Goal: Task Accomplishment & Management: Use online tool/utility

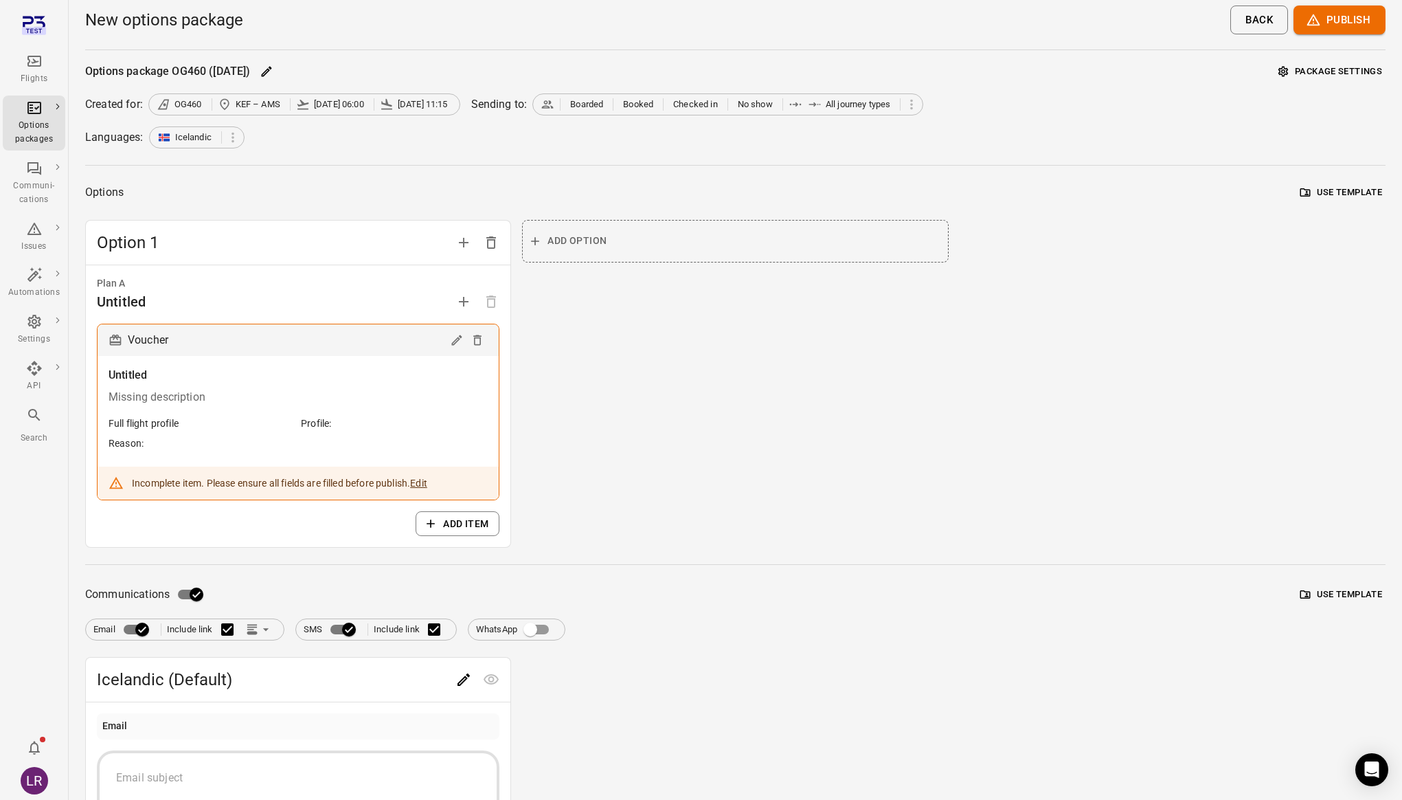
click at [26, 65] on icon "Main navigation" at bounding box center [34, 61] width 16 height 16
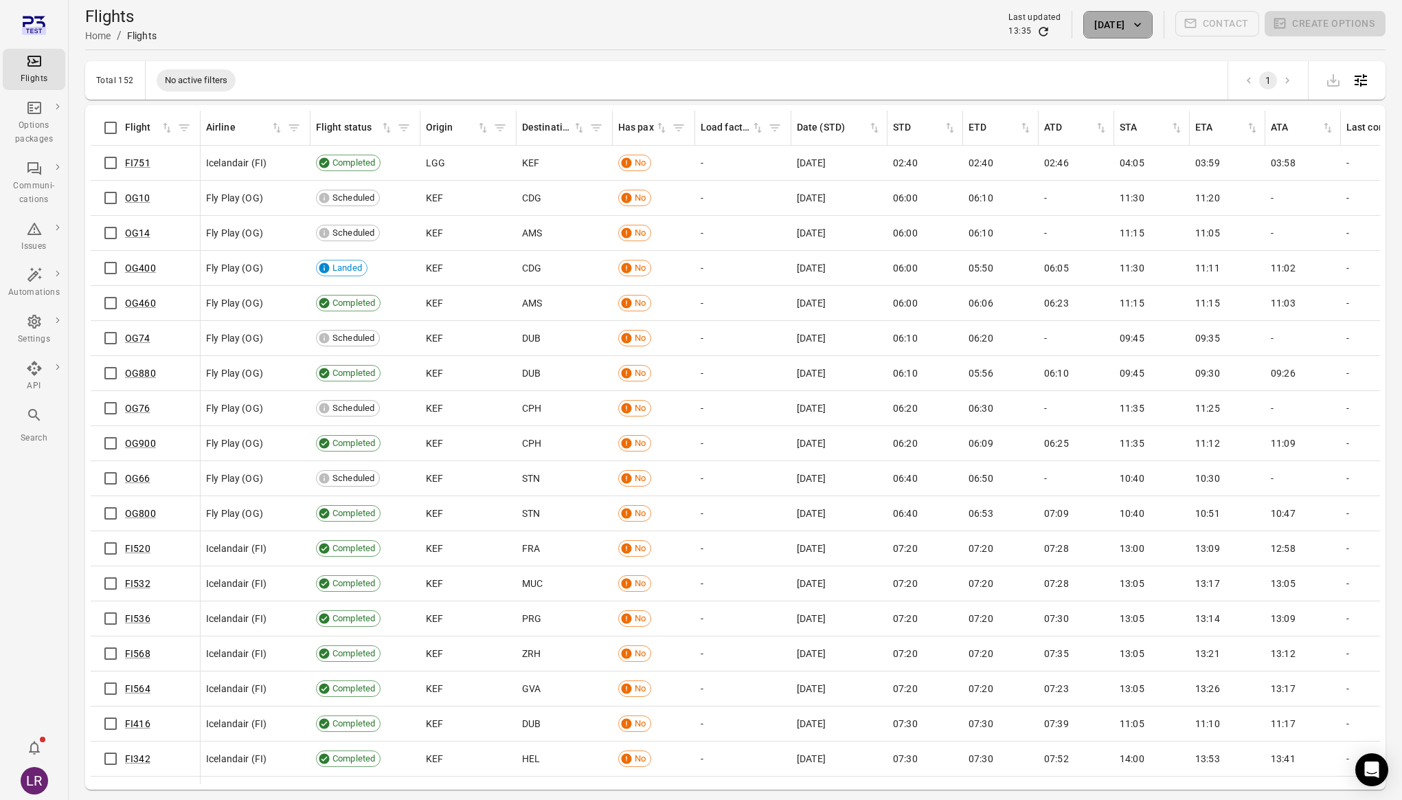
click at [1109, 26] on button "[DATE]" at bounding box center [1117, 24] width 69 height 27
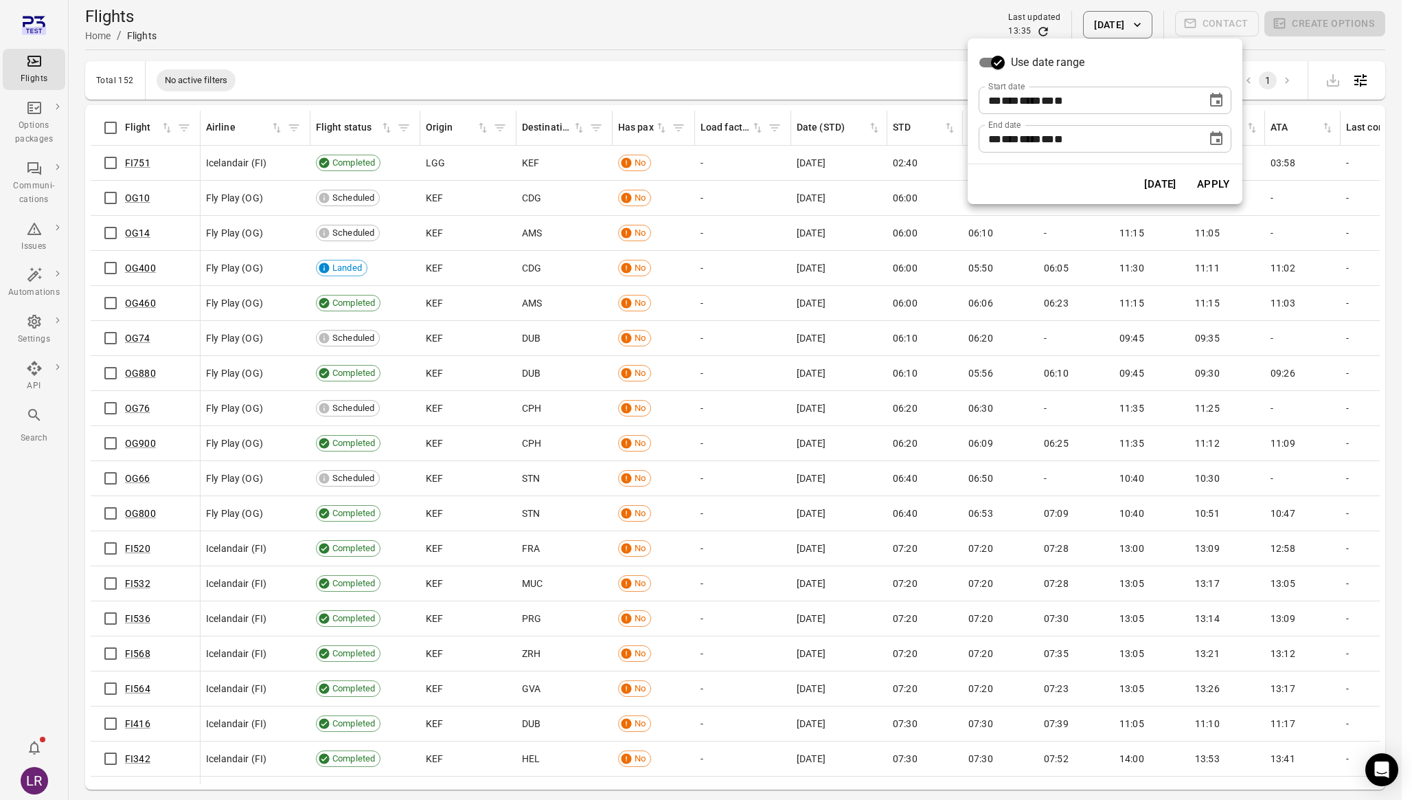
click at [1215, 97] on icon "Choose date, selected date is Sep 19, 2025" at bounding box center [1216, 100] width 16 height 16
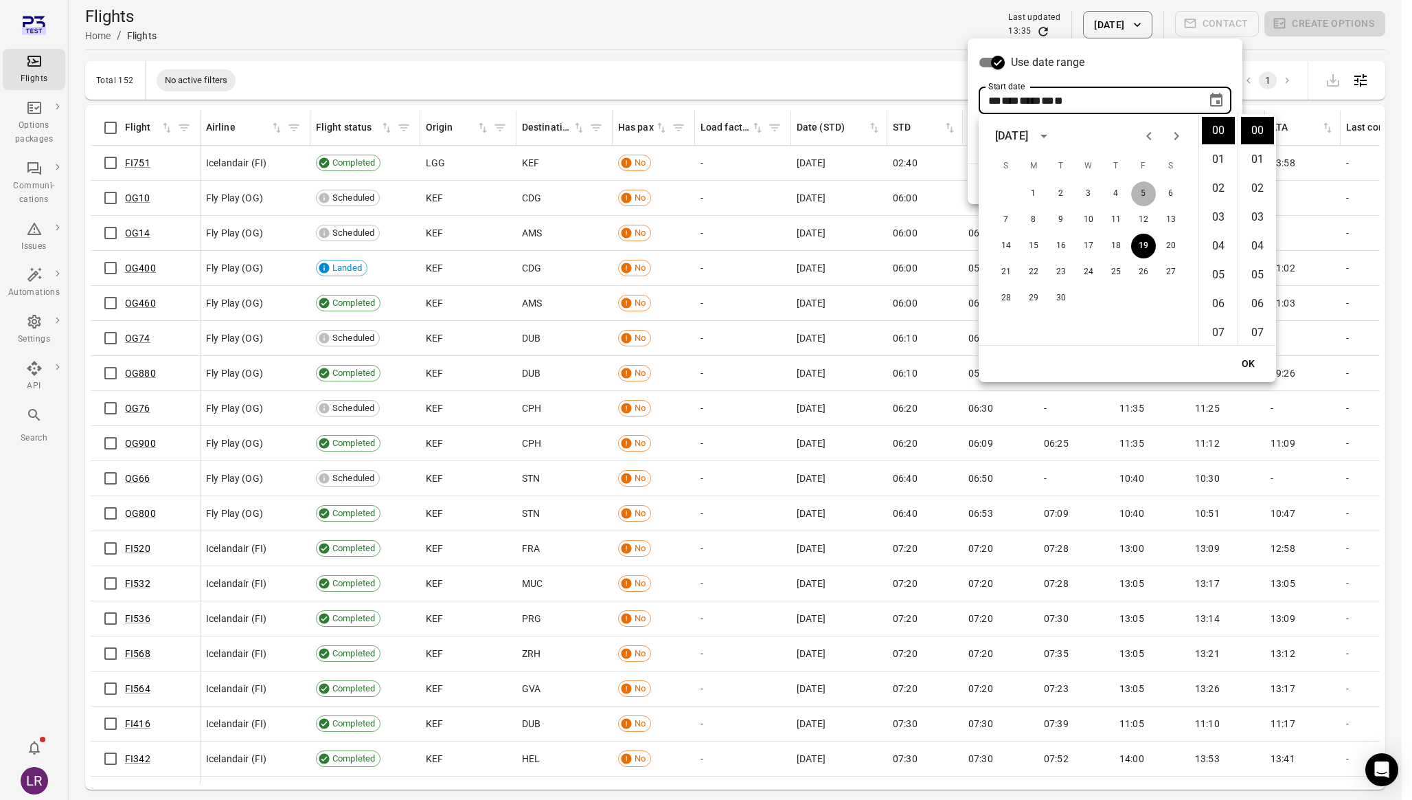
click at [1133, 192] on button "5" at bounding box center [1143, 193] width 25 height 25
type input "**********"
click at [1254, 359] on button "OK" at bounding box center [1249, 363] width 44 height 25
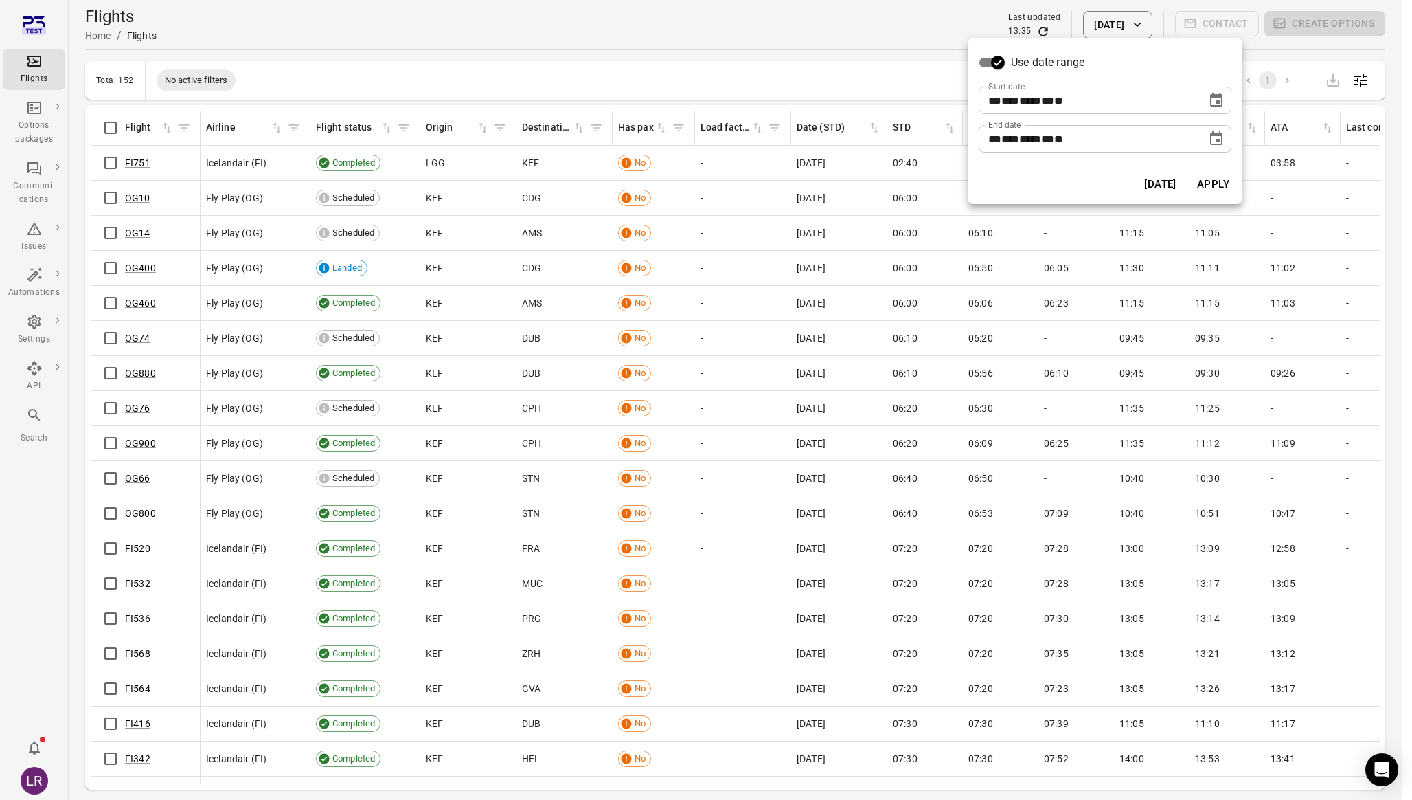
click at [1196, 174] on button "Apply" at bounding box center [1213, 184] width 47 height 29
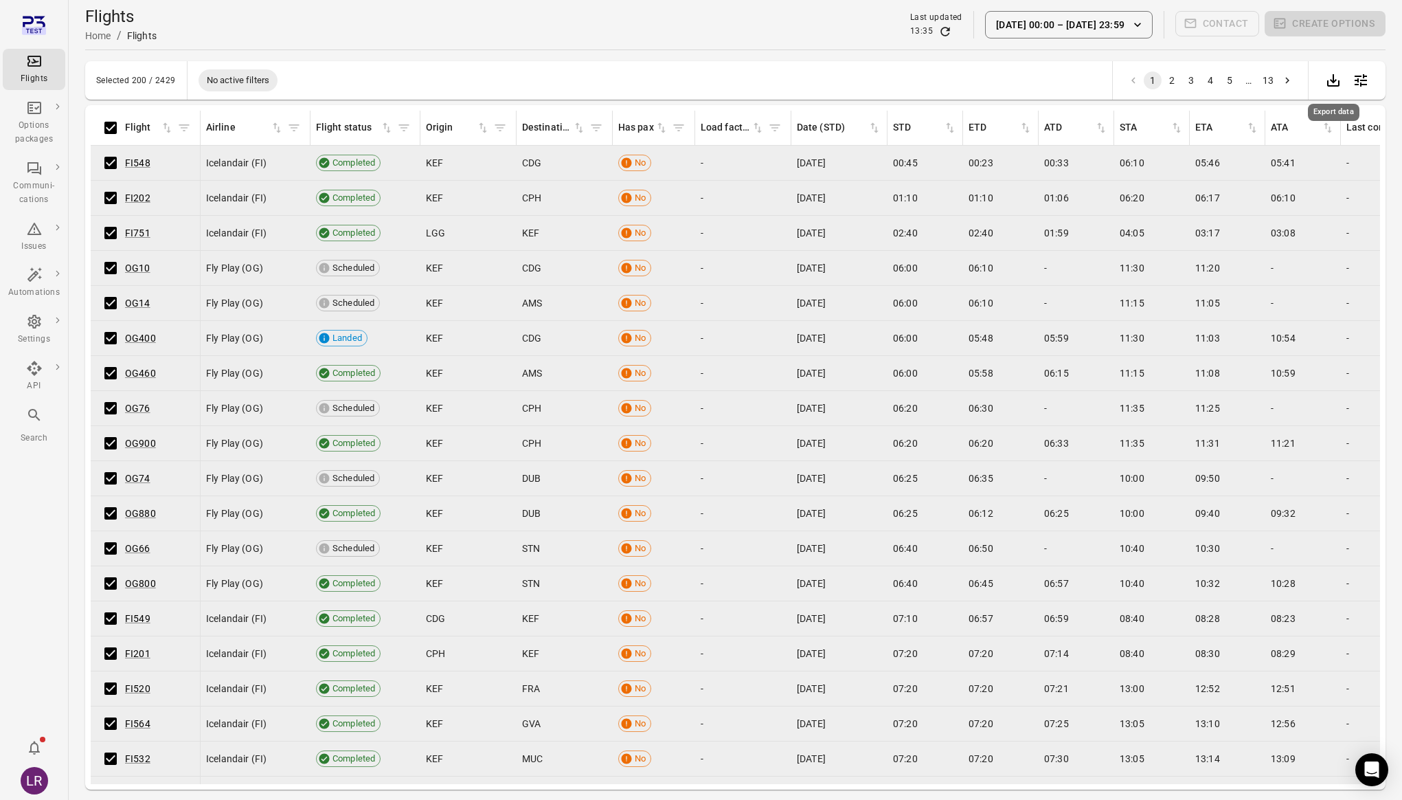
click at [1339, 81] on icon "Export data" at bounding box center [1333, 80] width 12 height 12
click at [135, 104] on div "Selected 200 / 2429 No active filters 1 2 3 4 5 … 13 Flights information Flight…" at bounding box center [735, 425] width 1300 height 728
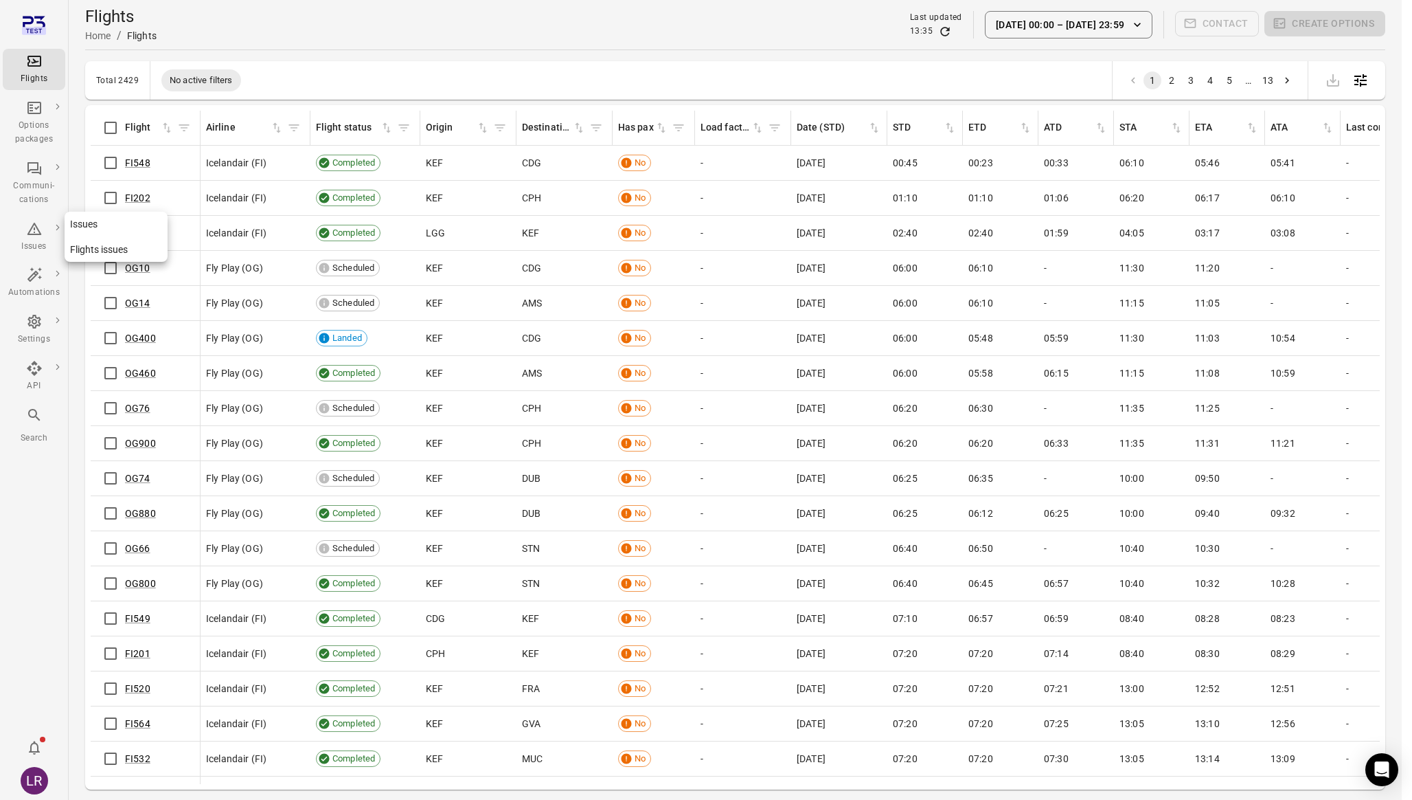
click at [39, 234] on icon "Main navigation" at bounding box center [34, 229] width 14 height 12
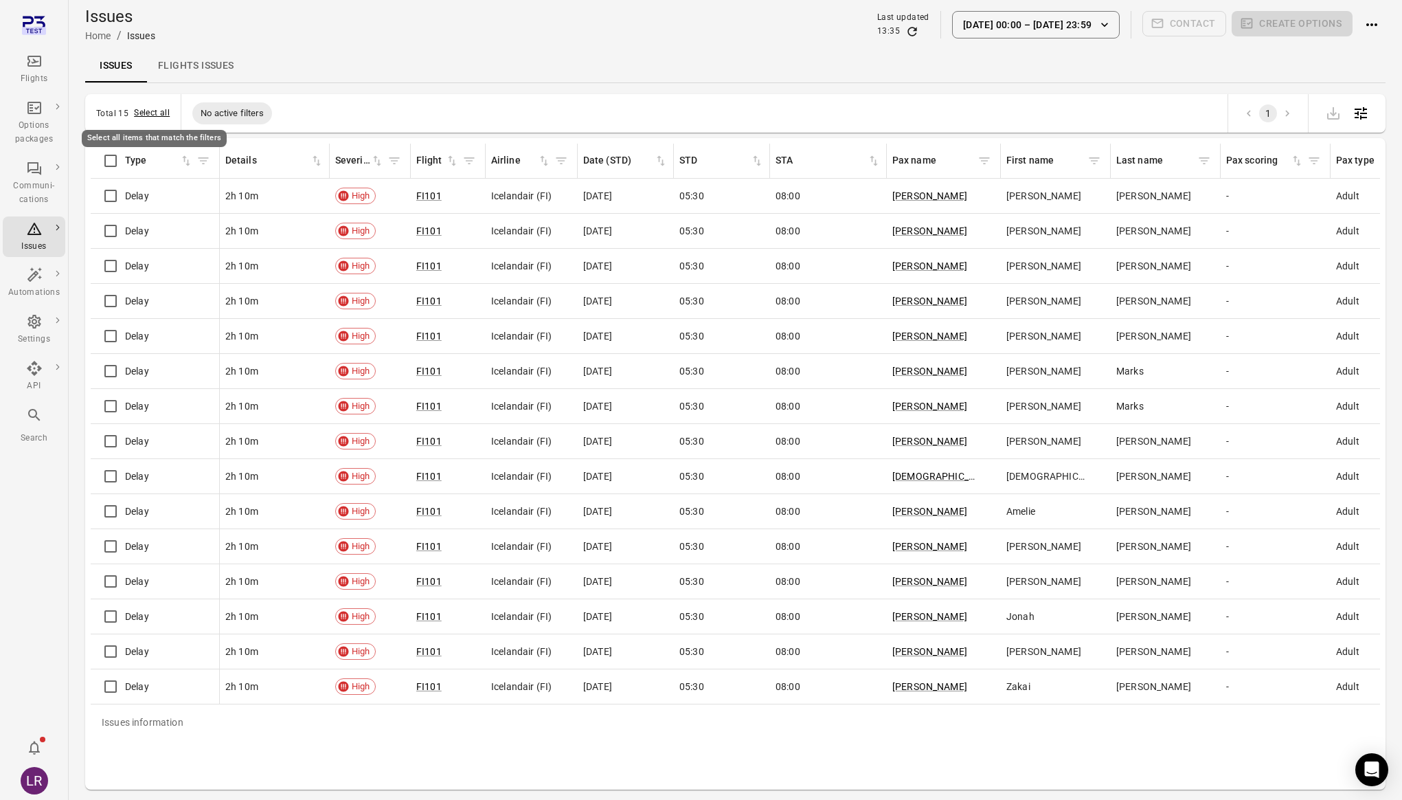
click at [149, 114] on button "Select all" at bounding box center [152, 113] width 36 height 14
click at [157, 110] on button "Select all" at bounding box center [152, 113] width 36 height 14
